Goal: Find specific page/section: Find specific page/section

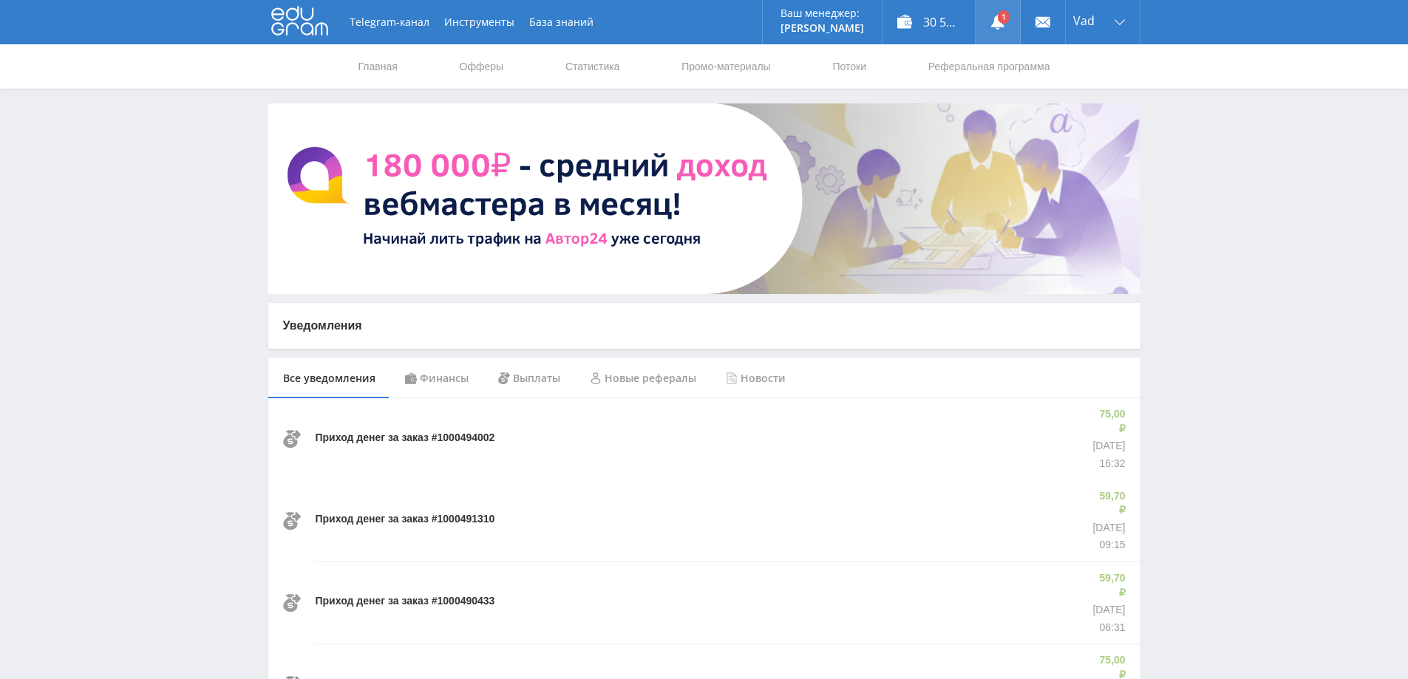
click at [1001, 24] on use at bounding box center [997, 22] width 13 height 15
